Goal: Transaction & Acquisition: Purchase product/service

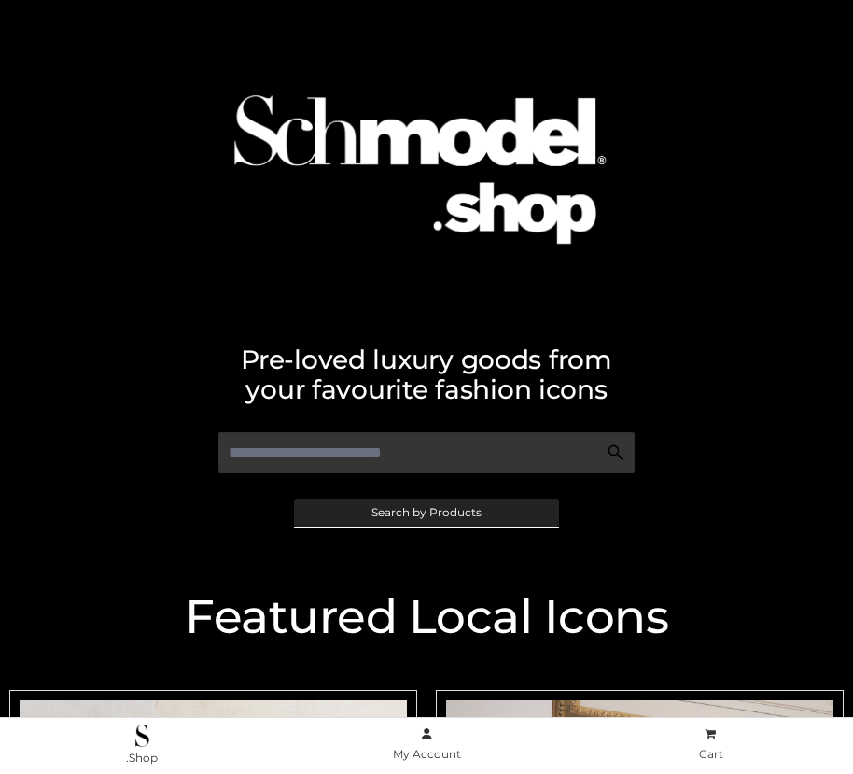
click at [426, 512] on span "Search by Products" at bounding box center [427, 512] width 110 height 11
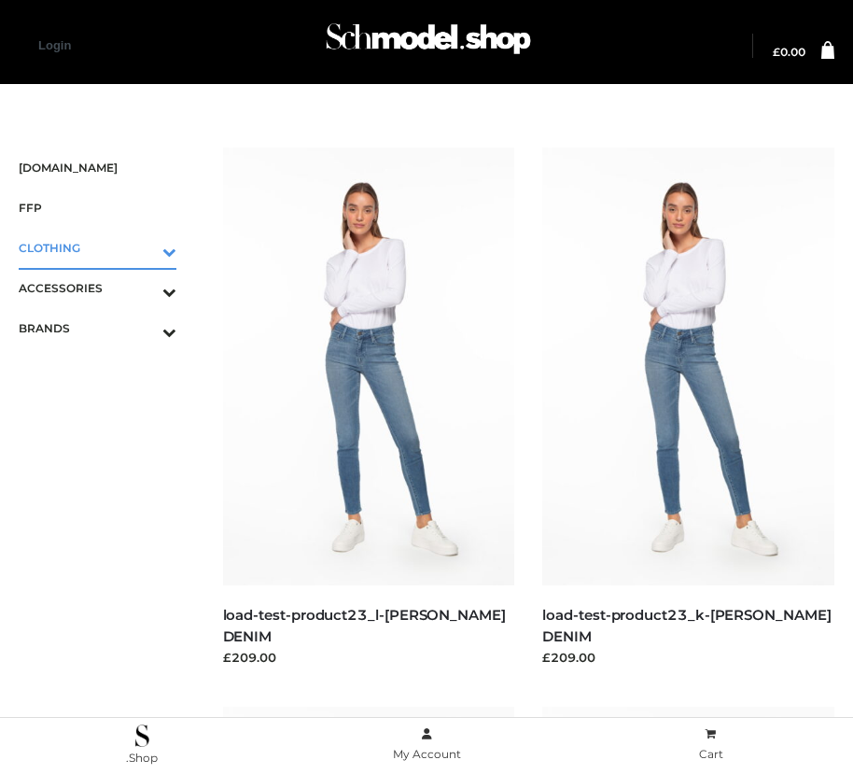
click at [143, 247] on icon "Toggle Submenu" at bounding box center [71, 251] width 209 height 21
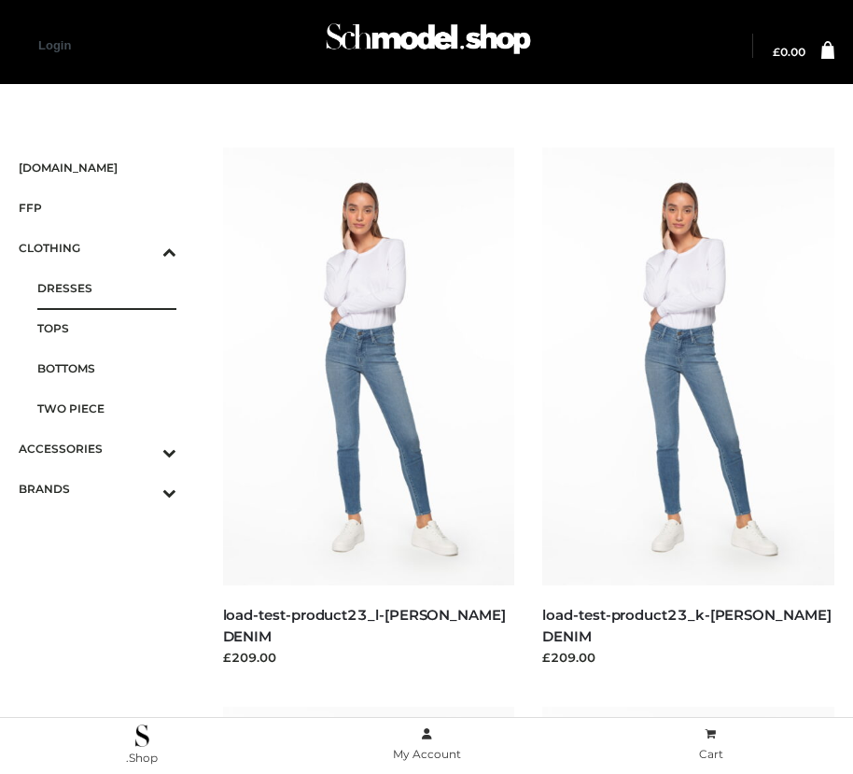
click at [106, 288] on span "DRESSES" at bounding box center [106, 287] width 139 height 21
